Goal: Information Seeking & Learning: Learn about a topic

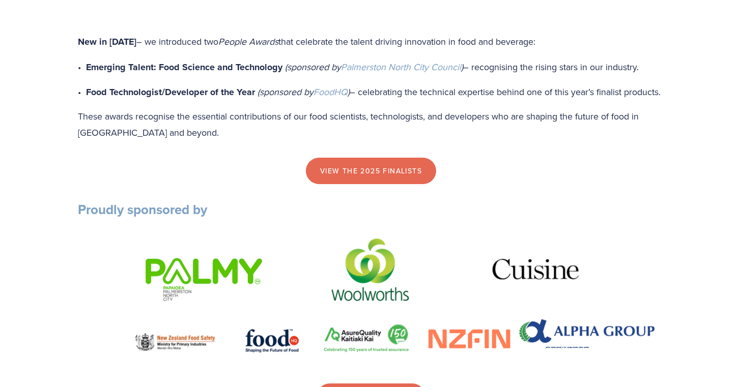
click at [489, 178] on div "view the 2025 finalists" at bounding box center [371, 171] width 604 height 44
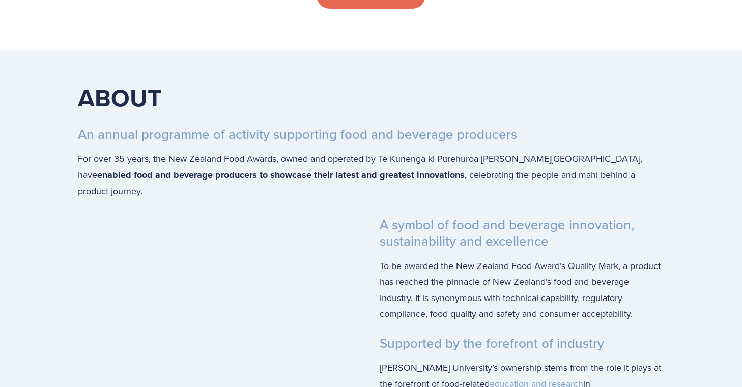
scroll to position [1502, 0]
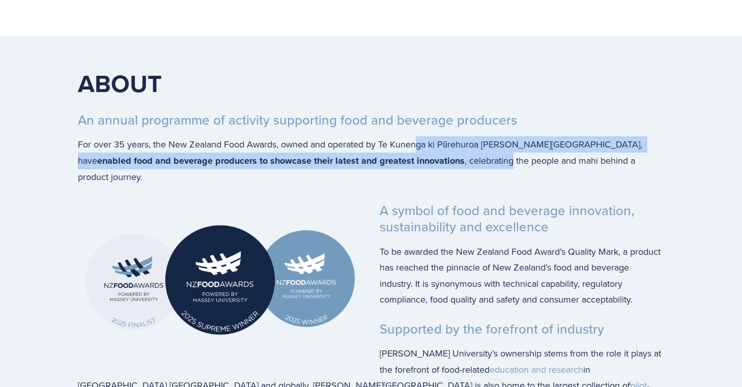
drag, startPoint x: 415, startPoint y: 165, endPoint x: 414, endPoint y: 188, distance: 22.9
click at [414, 185] on p "For over 35 years, the New Zealand Food Awards, owned and operated by Te Kuneng…" at bounding box center [371, 160] width 587 height 49
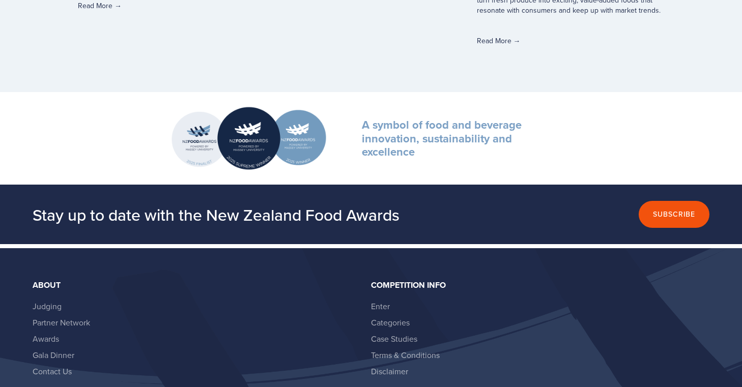
scroll to position [2815, 0]
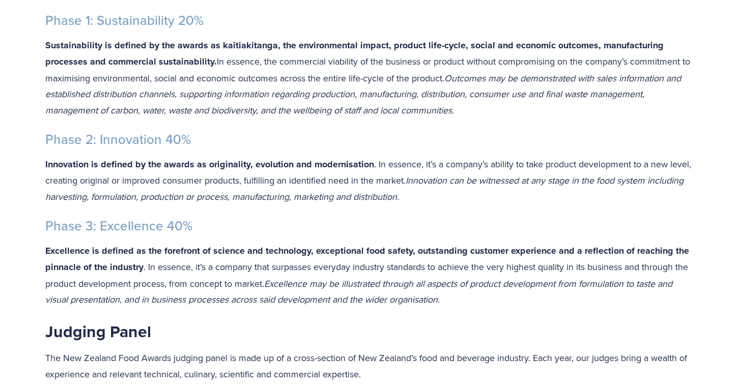
scroll to position [322, 0]
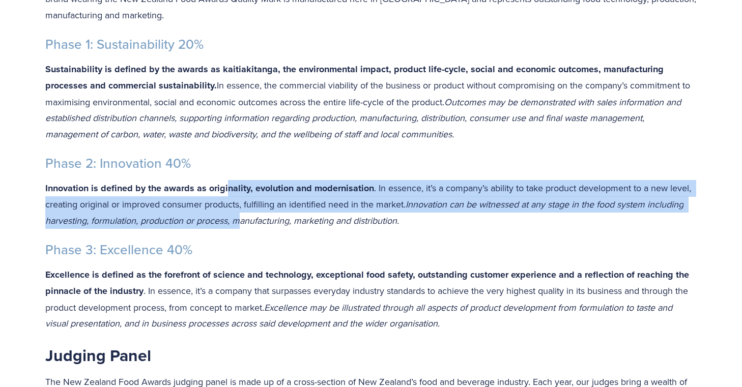
drag, startPoint x: 226, startPoint y: 185, endPoint x: 235, endPoint y: 219, distance: 36.0
click at [235, 219] on p "Innovation is defined by the awards as originality, evolution and modernisation…" at bounding box center [371, 204] width 652 height 49
click at [235, 219] on em "Innovation can be witnessed at any stage in the food system including harvestin…" at bounding box center [365, 212] width 641 height 29
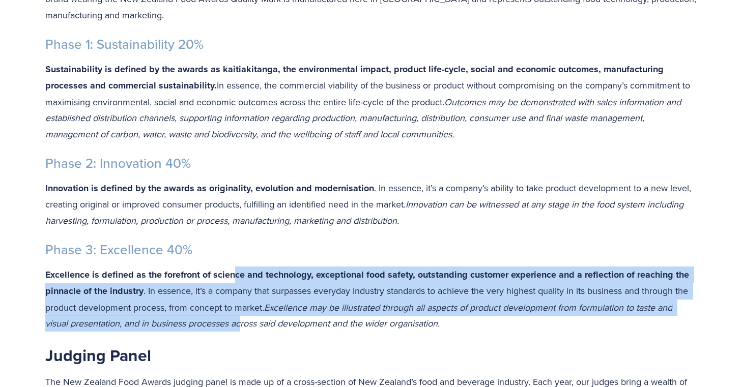
drag, startPoint x: 235, startPoint y: 272, endPoint x: 244, endPoint y: 325, distance: 53.7
click at [244, 325] on p "Excellence is defined as the forefront of science and technology, exceptional f…" at bounding box center [371, 299] width 652 height 65
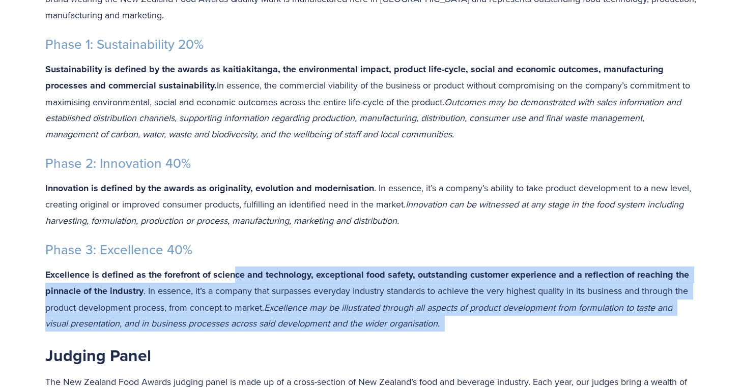
click at [244, 325] on p "Excellence is defined as the forefront of science and technology, exceptional f…" at bounding box center [371, 299] width 652 height 65
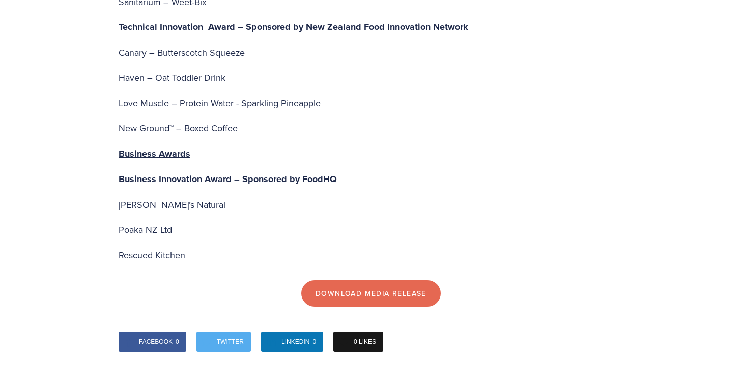
scroll to position [3512, 0]
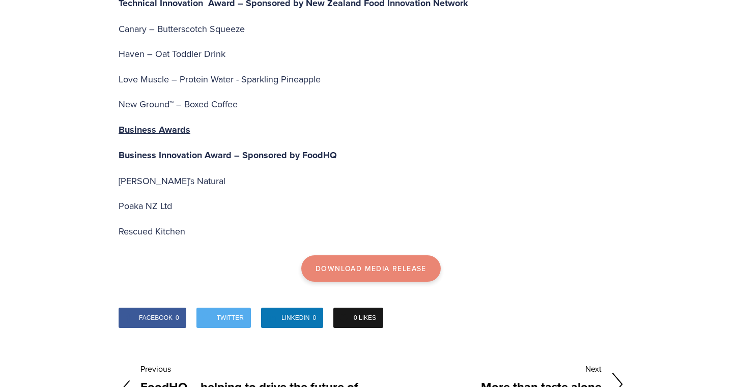
click at [386, 256] on link "Download Media Release" at bounding box center [371, 269] width 140 height 26
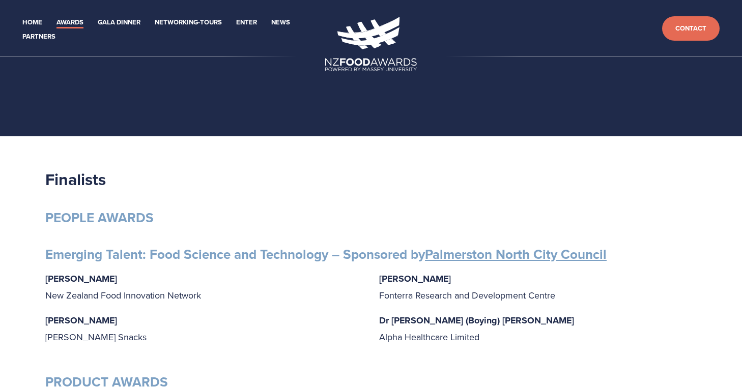
scroll to position [91, 0]
